Goal: Task Accomplishment & Management: Manage account settings

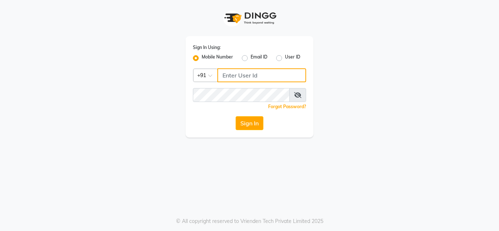
click at [242, 72] on input "Username" at bounding box center [261, 75] width 89 height 14
type input "7005022650"
click at [236, 116] on button "Sign In" at bounding box center [250, 123] width 28 height 14
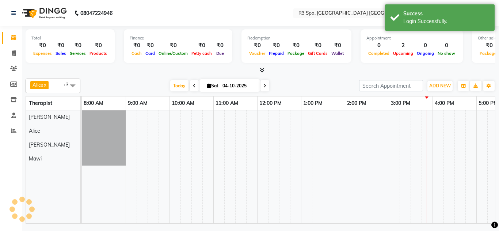
select select "en"
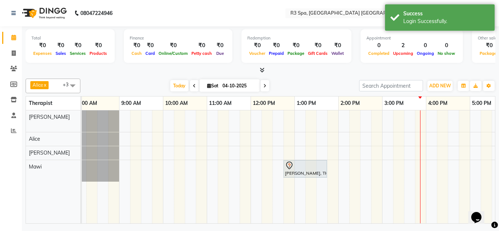
click at [306, 167] on div at bounding box center [305, 165] width 41 height 9
click at [304, 165] on div at bounding box center [305, 165] width 41 height 9
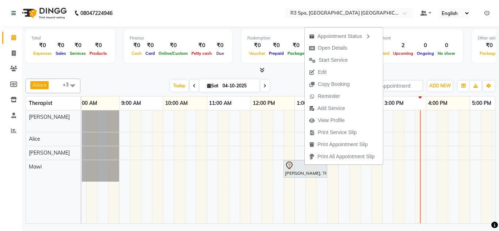
click at [339, 43] on span "Open Details" at bounding box center [328, 48] width 47 height 12
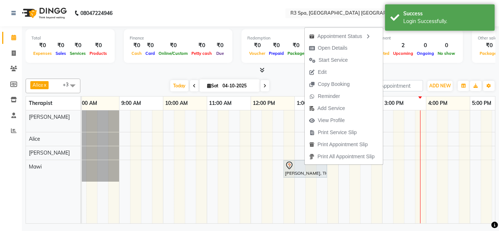
select select "7"
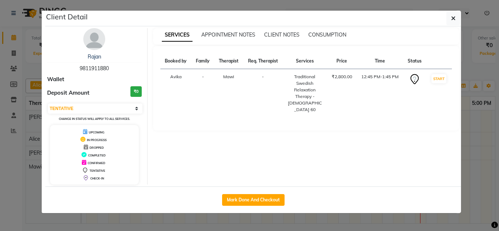
click at [255, 200] on button "Mark Done And Checkout" at bounding box center [253, 200] width 62 height 12
select select "service"
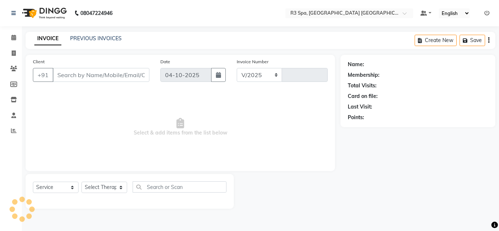
select select "9131"
type input "0003"
type input "98******80"
select select "93361"
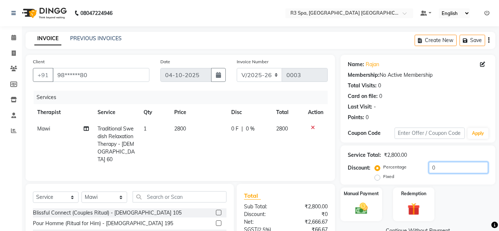
click at [444, 167] on input "0" at bounding box center [458, 167] width 59 height 11
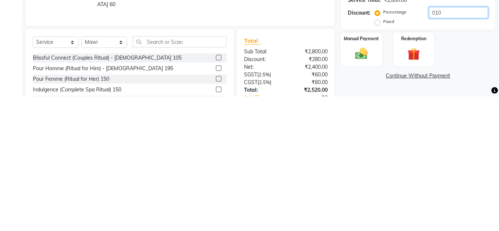
scroll to position [30, 0]
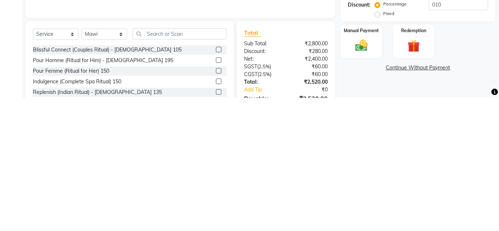
click at [363, 179] on img at bounding box center [361, 178] width 20 height 14
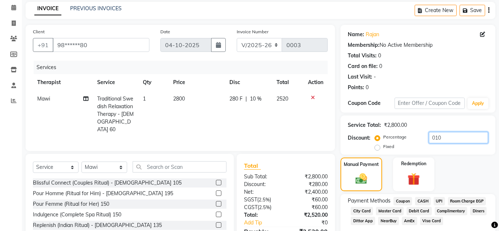
click at [437, 137] on input "010" at bounding box center [458, 137] width 59 height 11
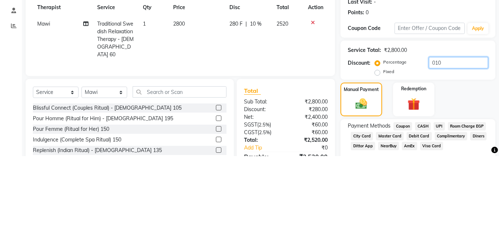
click at [452, 139] on input "010" at bounding box center [458, 137] width 59 height 11
type input "0"
type input "10"
click at [294, 146] on div "Client +91 98******80 Date 04-10-2025 Invoice Number V/2025 V/2025-26 0003 Serv…" at bounding box center [180, 143] width 320 height 237
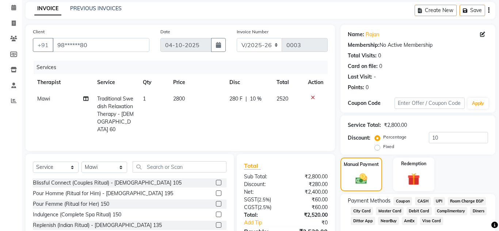
scroll to position [41, 0]
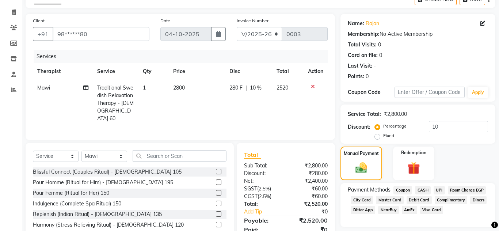
click at [425, 188] on span "CASH" at bounding box center [423, 190] width 16 height 8
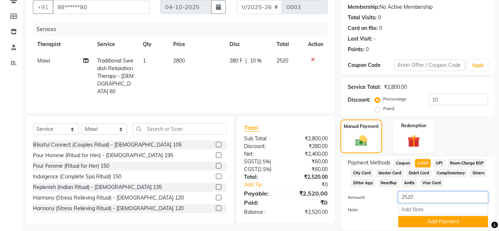
click at [424, 203] on input "2520" at bounding box center [443, 196] width 90 height 11
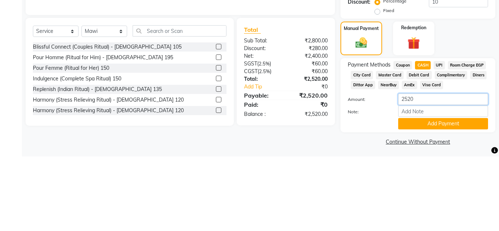
scroll to position [101, 0]
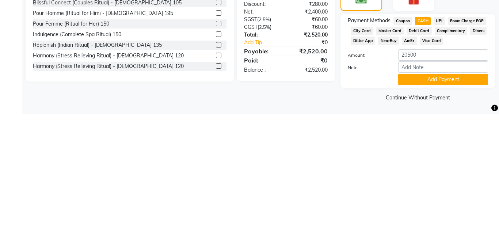
click at [294, 186] on div "Client +91 98******80 Date 04-10-2025 Invoice Number V/2025 V/2025-26 0003 Serv…" at bounding box center [180, 91] width 320 height 258
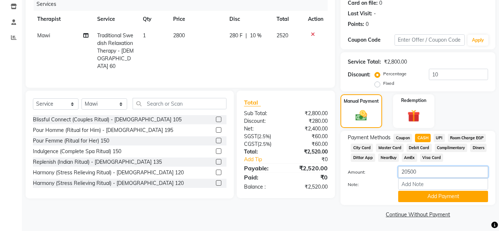
click at [422, 174] on input "20500" at bounding box center [443, 171] width 90 height 11
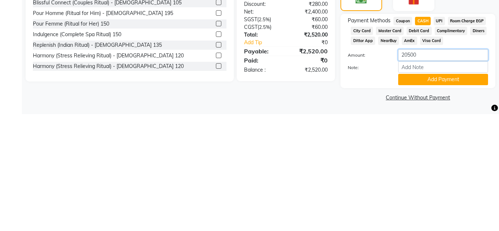
click at [405, 172] on input "20500" at bounding box center [443, 171] width 90 height 11
click at [281, 188] on div "Client +91 98******80 Date 04-10-2025 Invoice Number V/2025 V/2025-26 0003 Serv…" at bounding box center [180, 91] width 320 height 258
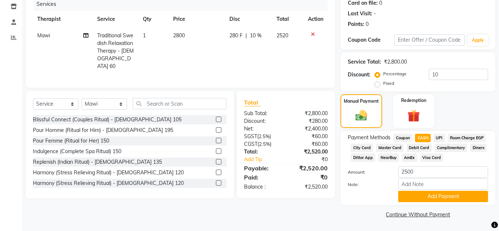
scroll to position [101, 0]
click at [442, 134] on span "UPI" at bounding box center [439, 138] width 11 height 8
click at [430, 134] on span "CASH" at bounding box center [423, 138] width 16 height 8
click at [420, 174] on input "2520" at bounding box center [443, 171] width 90 height 11
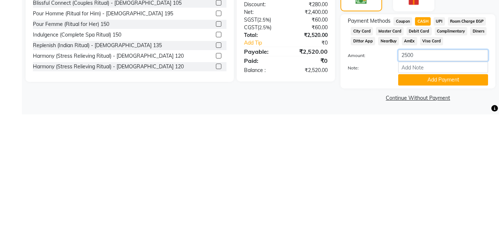
type input "2500"
click at [293, 195] on div "Client +91 98******80 Date 04-10-2025 Invoice Number V/2025 V/2025-26 0003 Serv…" at bounding box center [180, 91] width 320 height 258
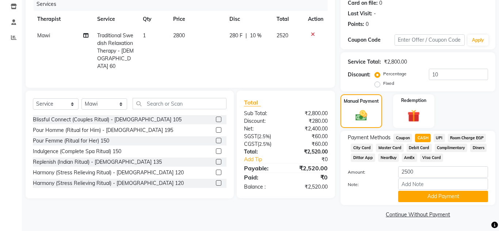
click at [461, 198] on button "Add Payment" at bounding box center [443, 196] width 90 height 11
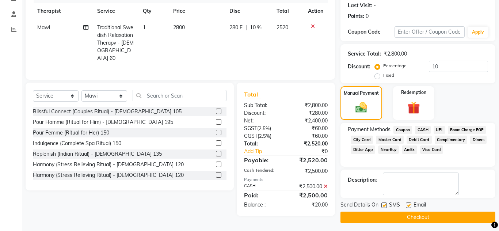
click at [383, 76] on label "Fixed" at bounding box center [388, 75] width 11 height 7
click at [378, 76] on input "Fixed" at bounding box center [378, 75] width 5 height 5
radio input "true"
click at [383, 65] on label "Percentage" at bounding box center [394, 65] width 23 height 7
click at [379, 65] on input "Percentage" at bounding box center [378, 65] width 5 height 5
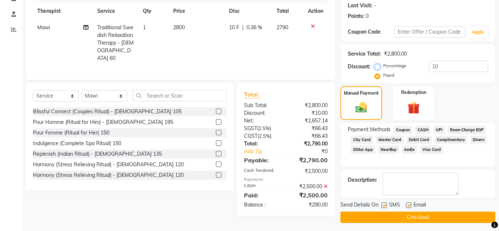
radio input "true"
click at [443, 68] on input "10" at bounding box center [458, 66] width 59 height 11
click at [315, 68] on div "Client +91 98******80 Date 04-10-2025 Invoice Number V/2025 V/2025-26 0003 Serv…" at bounding box center [180, 17] width 309 height 126
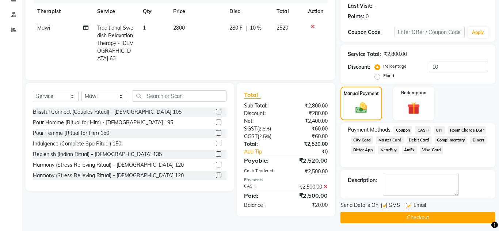
scroll to position [103, 0]
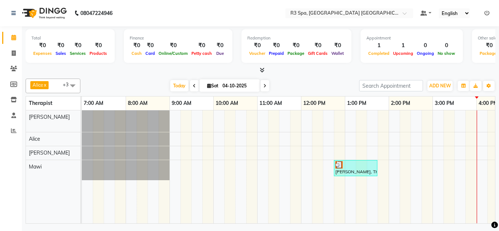
click at [348, 168] on div "[PERSON_NAME], TK02, 12:45 PM-01:45 PM, Traditional Swedish Relaxation Therapy …" at bounding box center [356, 168] width 42 height 14
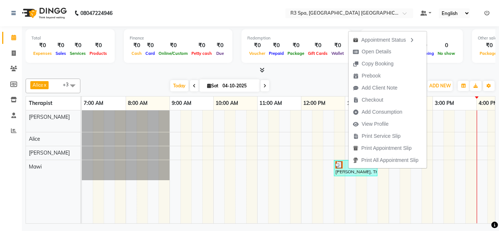
click at [398, 190] on td at bounding box center [394, 166] width 11 height 113
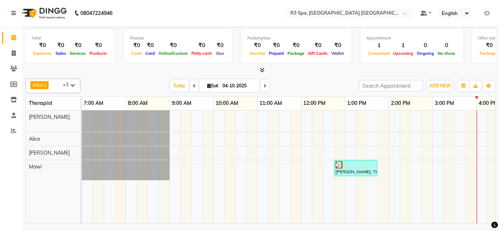
click at [364, 168] on div "[PERSON_NAME], TK02, 12:45 PM-01:45 PM, Traditional Swedish Relaxation Therapy …" at bounding box center [356, 168] width 42 height 14
click at [363, 168] on div "[PERSON_NAME], TK02, 12:45 PM-01:45 PM, Traditional Swedish Relaxation Therapy …" at bounding box center [356, 168] width 42 height 14
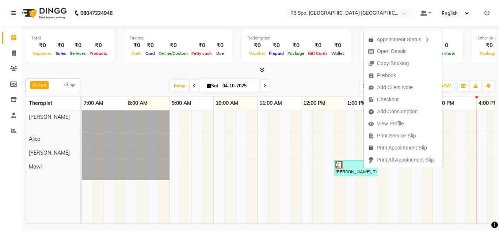
click at [429, 41] on icon "button" at bounding box center [427, 39] width 6 height 5
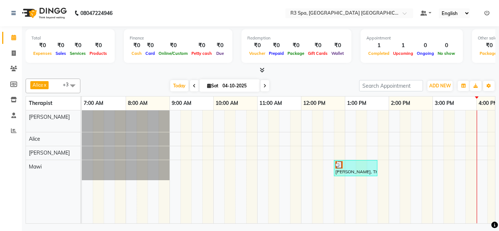
click at [361, 166] on div at bounding box center [355, 164] width 41 height 7
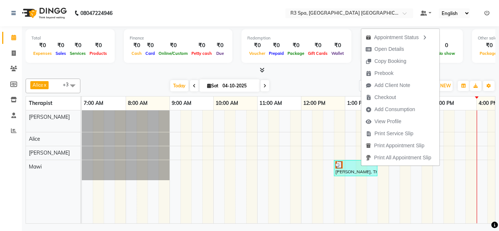
click at [396, 50] on span "Open Details" at bounding box center [389, 49] width 30 height 8
select select "3"
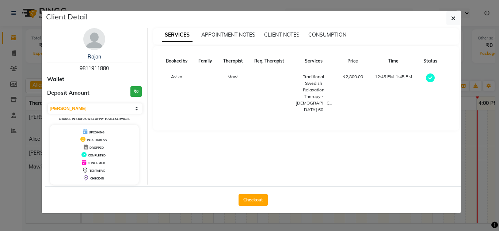
click at [251, 199] on button "Checkout" at bounding box center [252, 200] width 29 height 12
select select "service"
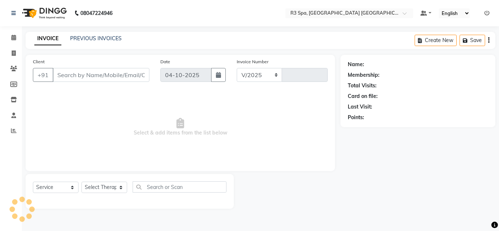
select select "9131"
type input "0003"
type input "98******80"
select select "93361"
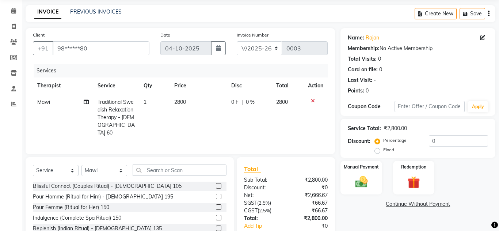
scroll to position [41, 0]
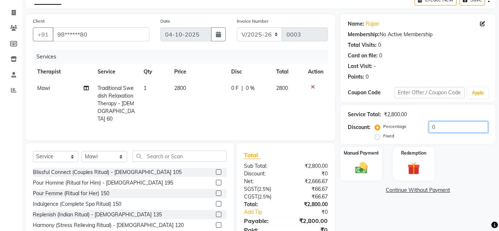
click at [437, 130] on input "0" at bounding box center [458, 126] width 59 height 11
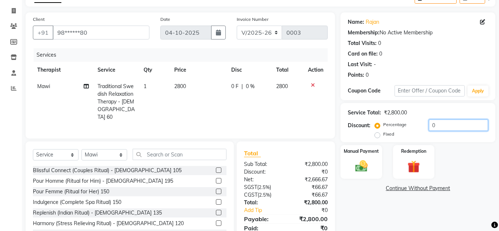
scroll to position [52, 0]
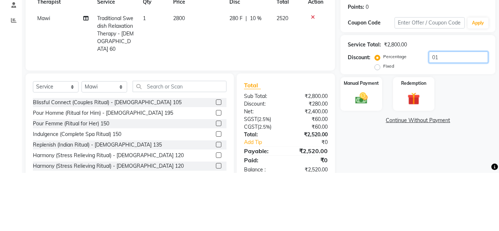
type input "0"
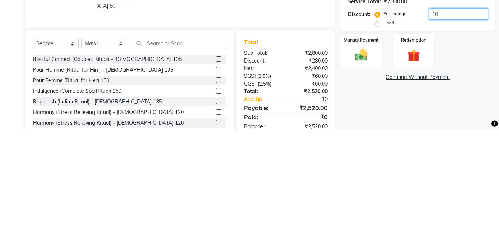
click at [440, 117] on input "10" at bounding box center [458, 115] width 59 height 11
type input "10"
click at [353, 148] on div "Manual Payment" at bounding box center [360, 152] width 41 height 34
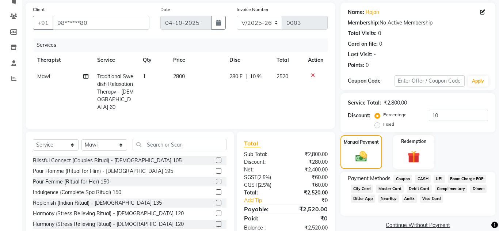
click at [419, 179] on span "CASH" at bounding box center [423, 179] width 16 height 8
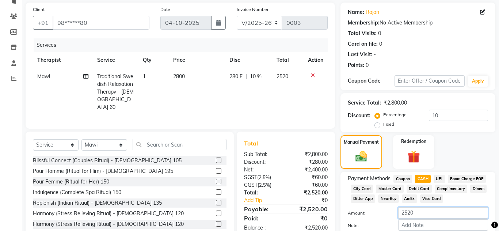
click at [421, 213] on input "2520" at bounding box center [443, 212] width 90 height 11
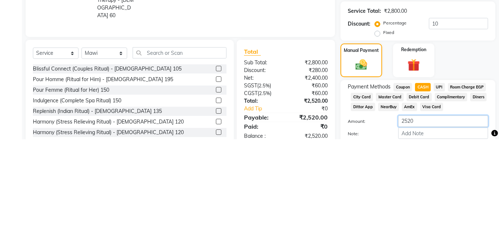
scroll to position [91, 0]
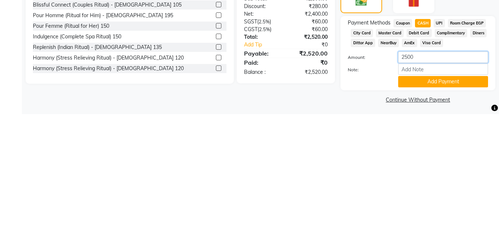
type input "2500"
click at [409, 184] on input "Note:" at bounding box center [443, 185] width 90 height 11
type input "146 UPI"
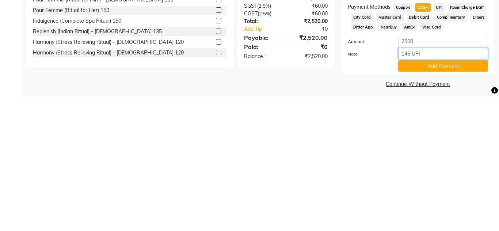
scroll to position [93, 0]
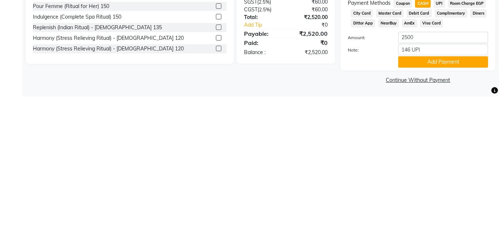
click at [443, 197] on button "Add Payment" at bounding box center [443, 196] width 90 height 11
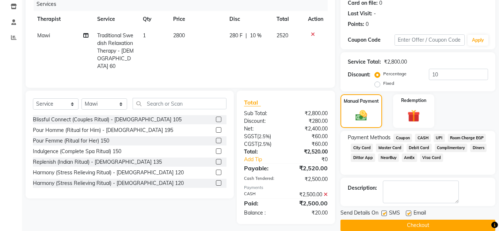
click at [427, 225] on button "Checkout" at bounding box center [417, 224] width 155 height 11
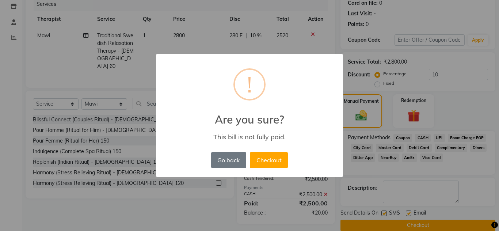
click at [275, 158] on button "Checkout" at bounding box center [269, 160] width 38 height 16
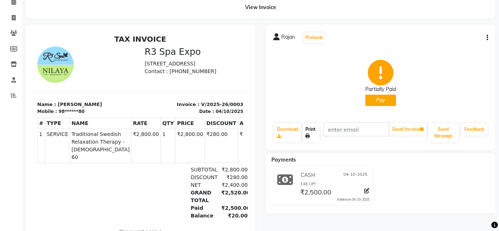
click at [311, 133] on link "Print" at bounding box center [310, 132] width 17 height 19
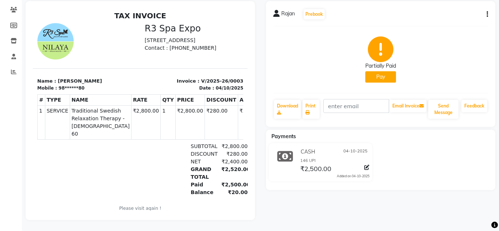
click at [364, 168] on icon at bounding box center [366, 167] width 5 height 5
select select "1"
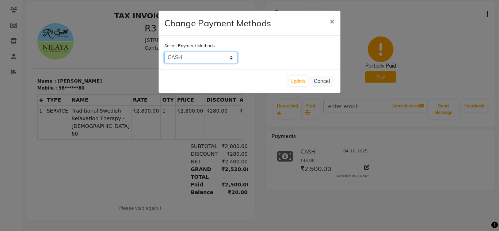
click at [234, 57] on select "Coupon CASH UPI Room Charge EGP City Card Master Card Debit Card Complimentary …" at bounding box center [200, 57] width 73 height 11
click at [164, 52] on select "Coupon CASH UPI Room Charge EGP City Card Master Card Debit Card Complimentary …" at bounding box center [200, 57] width 73 height 11
click at [323, 79] on button "Cancel" at bounding box center [321, 81] width 23 height 11
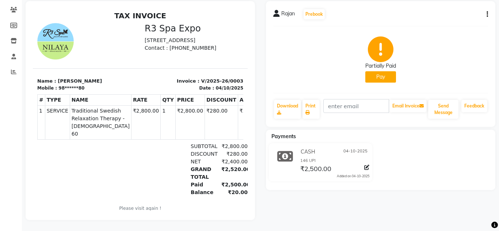
scroll to position [55, 0]
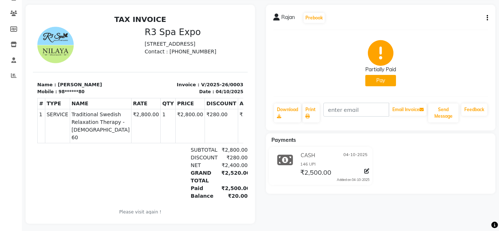
click at [383, 79] on button "Pay" at bounding box center [380, 80] width 31 height 11
select select "1"
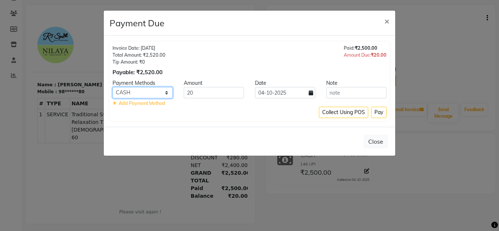
click at [165, 92] on select "Coupon CASH UPI Room Charge EGP City Card Master Card Debit Card Complimentary …" at bounding box center [142, 92] width 60 height 11
click at [112, 87] on select "Coupon CASH UPI Room Charge EGP City Card Master Card Debit Card Complimentary …" at bounding box center [142, 92] width 60 height 11
click at [205, 92] on input "20" at bounding box center [214, 92] width 60 height 11
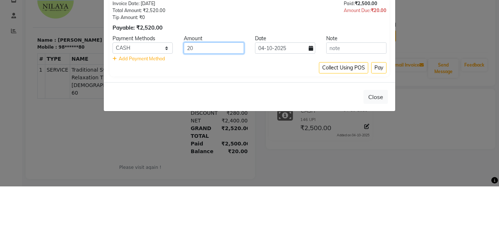
type input "2"
type input "2500"
click at [248, 118] on div "Invoice Date: 04-10-2025 Total Amount: ₹2,520.00 Tip Amount: ₹0 Payable: ₹2,520…" at bounding box center [250, 81] width 280 height 79
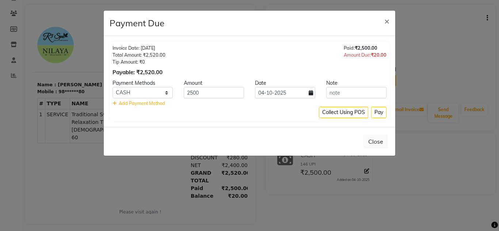
click at [118, 104] on span "Add Payment Method" at bounding box center [138, 103] width 53 height 6
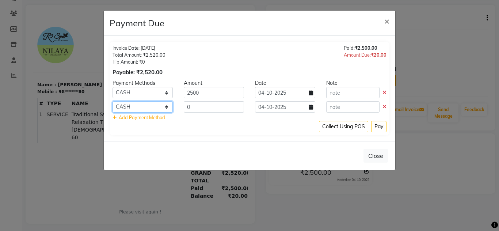
click at [167, 106] on select "Coupon CASH UPI Room Charge EGP City Card Master Card Debit Card Complimentary …" at bounding box center [142, 106] width 60 height 11
select select "8"
click at [112, 101] on select "Coupon CASH UPI Room Charge EGP City Card Master Card Debit Card Complimentary …" at bounding box center [142, 106] width 60 height 11
click at [197, 106] on input "0" at bounding box center [214, 106] width 60 height 11
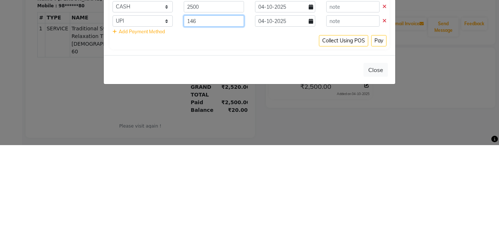
type input "146"
click at [437, 157] on ngb-modal-window "Payment Due × Invoice Date: 04-10-2025 Total Amount: ₹2,520.00 Tip Amount: ₹0 P…" at bounding box center [249, 115] width 499 height 231
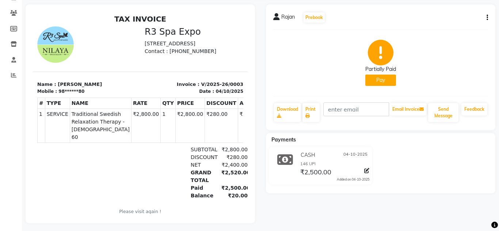
scroll to position [56, 0]
click at [377, 79] on button "Pay" at bounding box center [380, 79] width 31 height 11
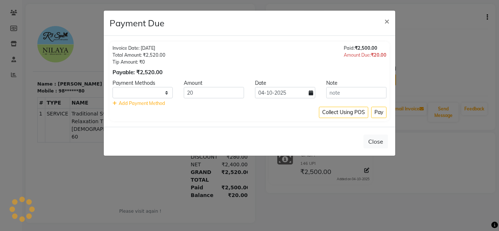
select select "1"
click at [306, 205] on ngb-modal-window "Payment Due × Invoice Date: 04-10-2025 Total Amount: ₹2,520.00 Tip Amount: ₹0 P…" at bounding box center [249, 115] width 499 height 231
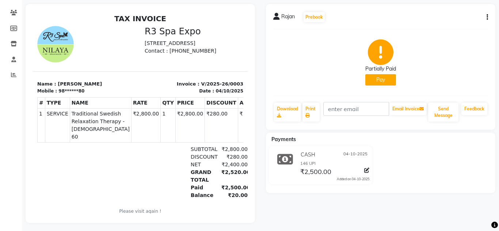
click at [383, 79] on button "Pay" at bounding box center [380, 79] width 31 height 11
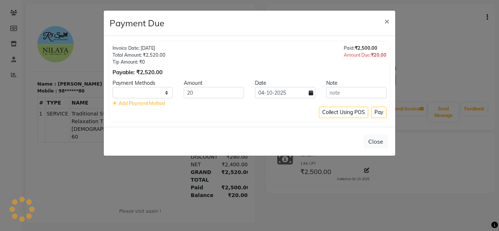
select select "1"
click at [206, 91] on input "20" at bounding box center [214, 92] width 60 height 11
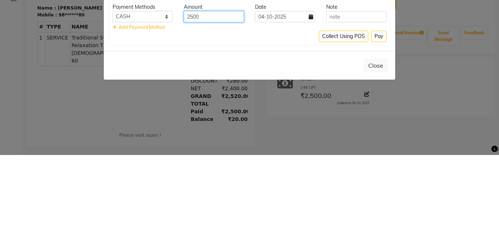
type input "2500"
click at [115, 105] on icon at bounding box center [114, 103] width 4 height 5
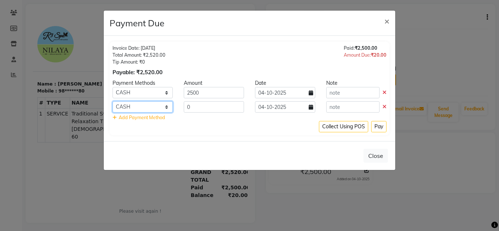
click at [140, 105] on select "Coupon CASH UPI Room Charge EGP City Card Master Card Debit Card Complimentary …" at bounding box center [142, 106] width 60 height 11
select select "8"
click at [112, 101] on select "Coupon CASH UPI Room Charge EGP City Card Master Card Debit Card Complimentary …" at bounding box center [142, 106] width 60 height 11
click at [200, 107] on input "0" at bounding box center [214, 106] width 60 height 11
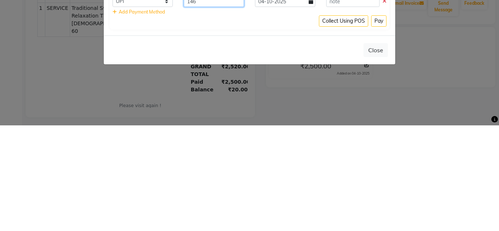
type input "146"
click at [346, 126] on button "Collect Using POS" at bounding box center [343, 126] width 49 height 11
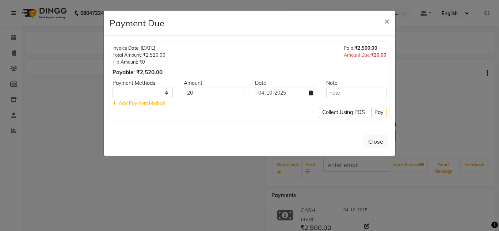
select select "1"
click at [378, 143] on button "Close" at bounding box center [375, 141] width 24 height 14
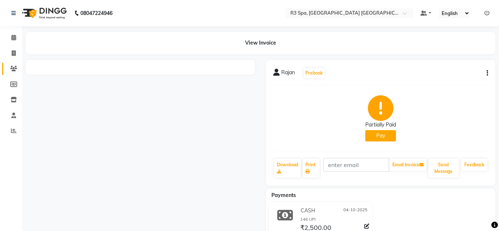
click at [15, 63] on link "Clients" at bounding box center [11, 69] width 18 height 12
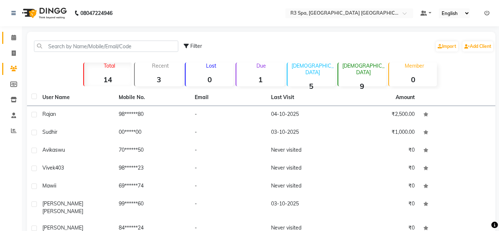
click at [16, 35] on span at bounding box center [13, 38] width 13 height 8
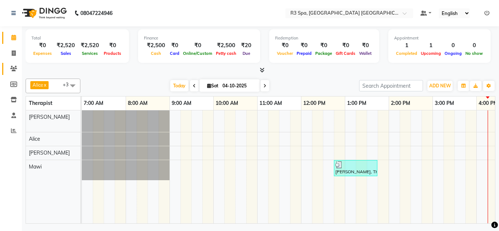
click at [19, 66] on span at bounding box center [13, 69] width 13 height 8
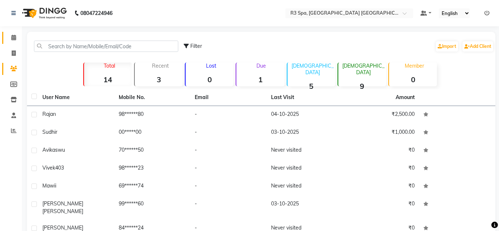
click at [18, 36] on span at bounding box center [13, 38] width 13 height 8
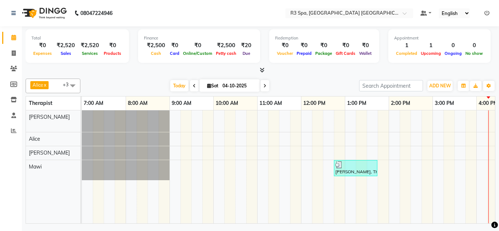
click at [359, 168] on div "[PERSON_NAME], TK02, 12:45 PM-01:45 PM, Traditional Swedish Relaxation Therapy …" at bounding box center [356, 168] width 42 height 14
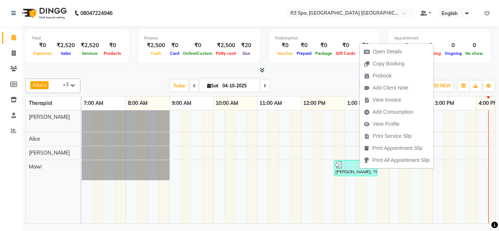
click at [400, 52] on span "Open Details" at bounding box center [388, 52] width 30 height 8
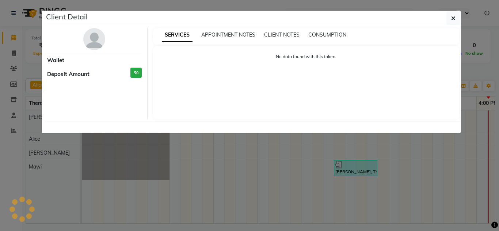
select select "3"
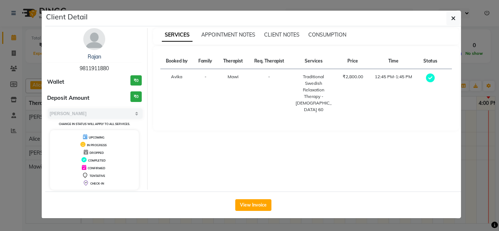
click at [257, 204] on button "View Invoice" at bounding box center [253, 205] width 36 height 12
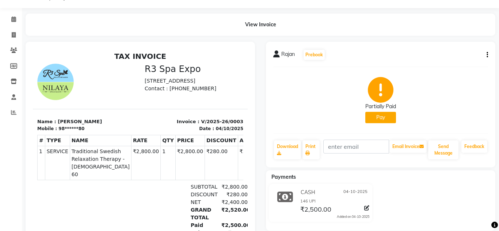
scroll to position [35, 0]
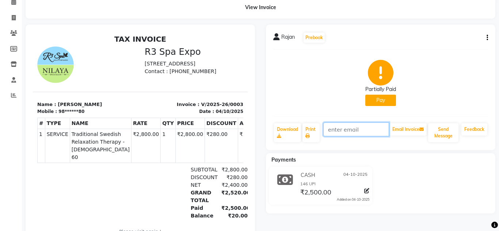
click at [342, 127] on input "text" at bounding box center [356, 129] width 66 height 14
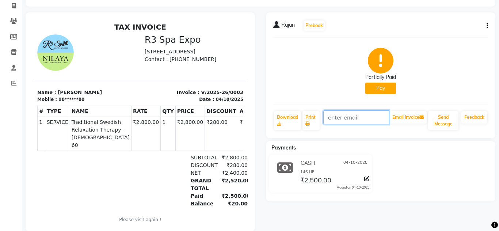
scroll to position [51, 0]
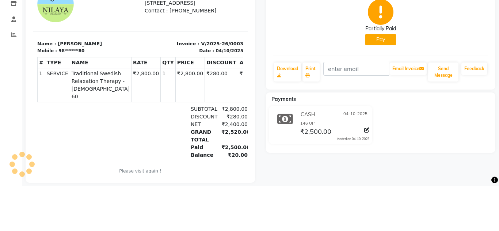
click at [442, 78] on div "Partially Paid Pay" at bounding box center [380, 67] width 215 height 55
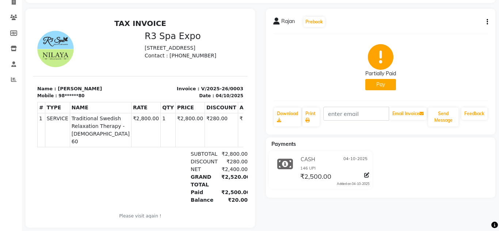
click at [379, 84] on button "Pay" at bounding box center [380, 84] width 31 height 11
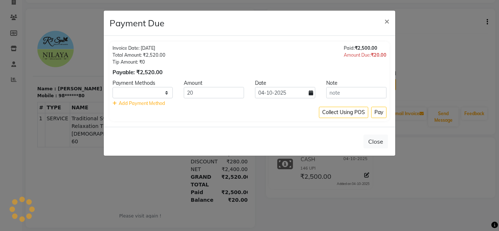
select select "1"
click at [207, 92] on input "20" at bounding box center [214, 92] width 60 height 11
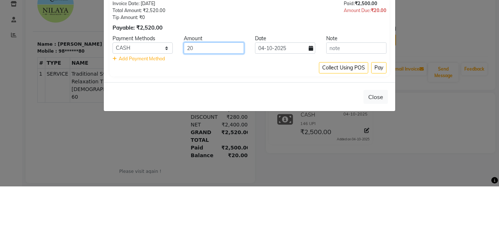
type input "2"
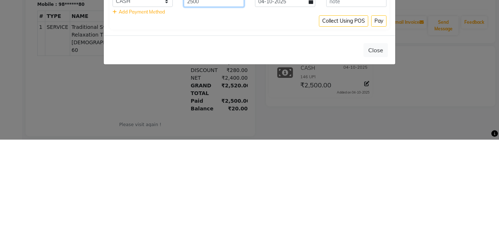
type input "2500"
click at [115, 105] on icon at bounding box center [114, 103] width 4 height 5
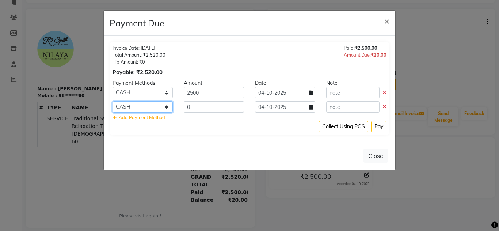
click at [168, 104] on select "Coupon CASH UPI Room Charge EGP City Card Master Card Debit Card Complimentary …" at bounding box center [142, 106] width 60 height 11
select select "8"
click at [112, 101] on select "Coupon CASH UPI Room Charge EGP City Card Master Card Debit Card Complimentary …" at bounding box center [142, 106] width 60 height 11
click at [200, 108] on input "0" at bounding box center [214, 106] width 60 height 11
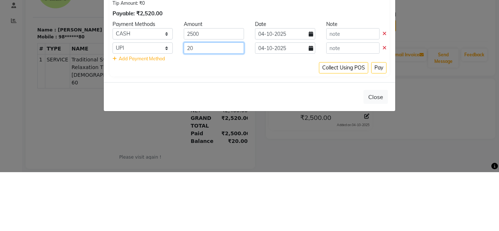
type input "20"
click at [280, 129] on div "Collect Using POS Pay" at bounding box center [249, 126] width 274 height 11
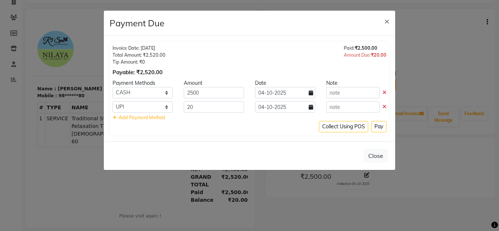
click at [345, 125] on button "Collect Using POS" at bounding box center [343, 126] width 49 height 11
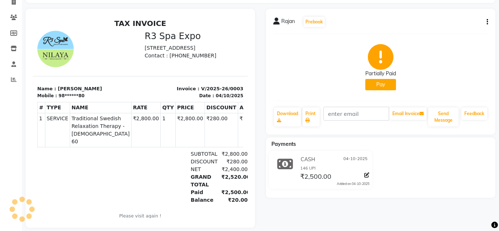
scroll to position [0, 0]
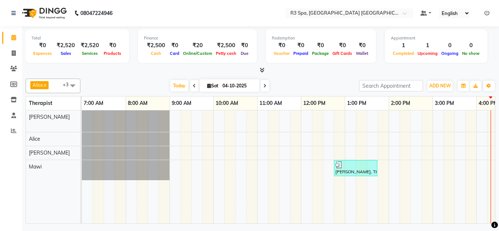
click at [355, 167] on div at bounding box center [355, 164] width 41 height 7
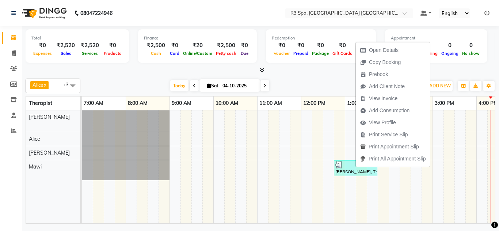
click at [387, 98] on span "View Invoice" at bounding box center [383, 99] width 28 height 8
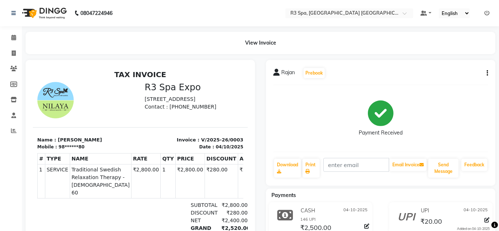
scroll to position [28, 0]
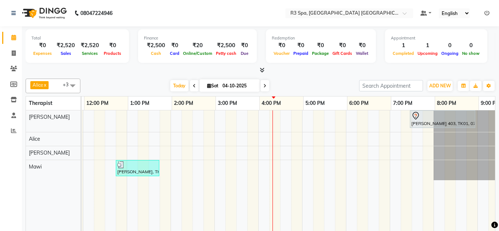
scroll to position [0, 218]
click at [114, 190] on td at bounding box center [110, 178] width 11 height 136
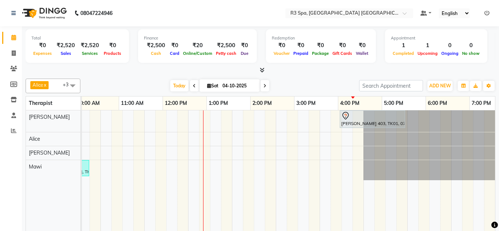
scroll to position [0, 288]
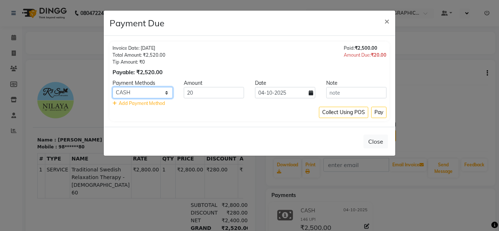
click at [168, 95] on select "Coupon CASH UPI Room Charge EGP City Card Master Card Debit Card Complimentary …" at bounding box center [142, 92] width 60 height 11
select select "8"
click at [112, 87] on select "Coupon CASH UPI Room Charge EGP City Card Master Card Debit Card Complimentary …" at bounding box center [142, 92] width 60 height 11
click at [202, 92] on input "20" at bounding box center [214, 92] width 60 height 11
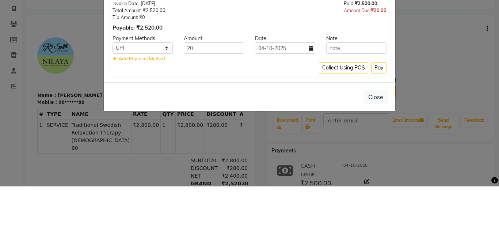
click at [381, 113] on button "Pay" at bounding box center [378, 112] width 15 height 11
